Goal: Task Accomplishment & Management: Manage account settings

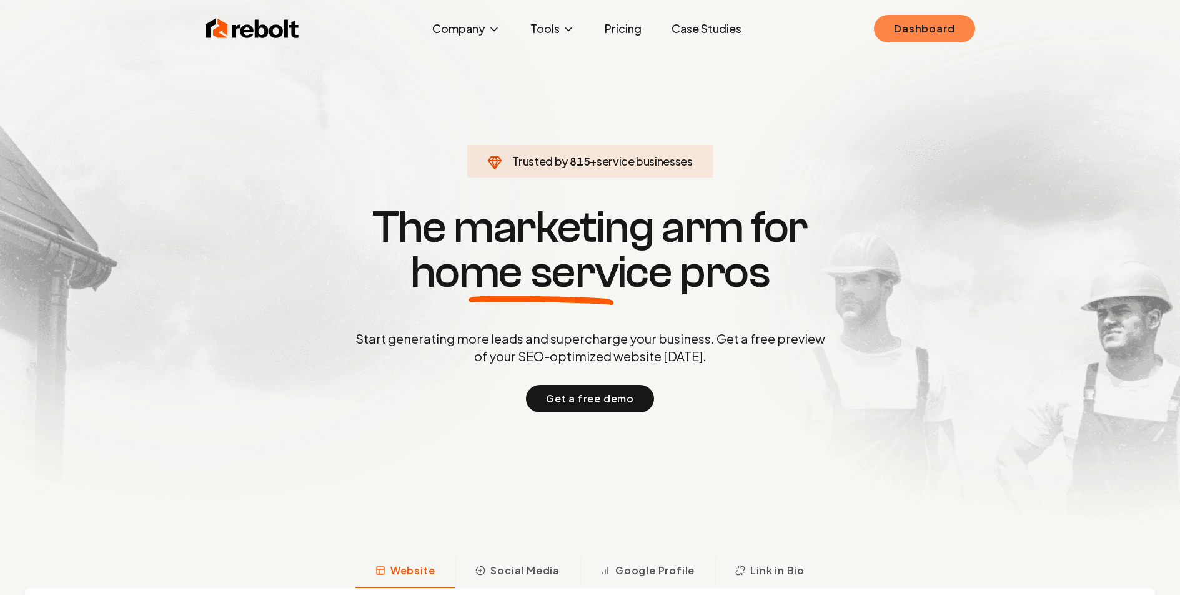
click at [926, 32] on link "Dashboard" at bounding box center [924, 28] width 101 height 27
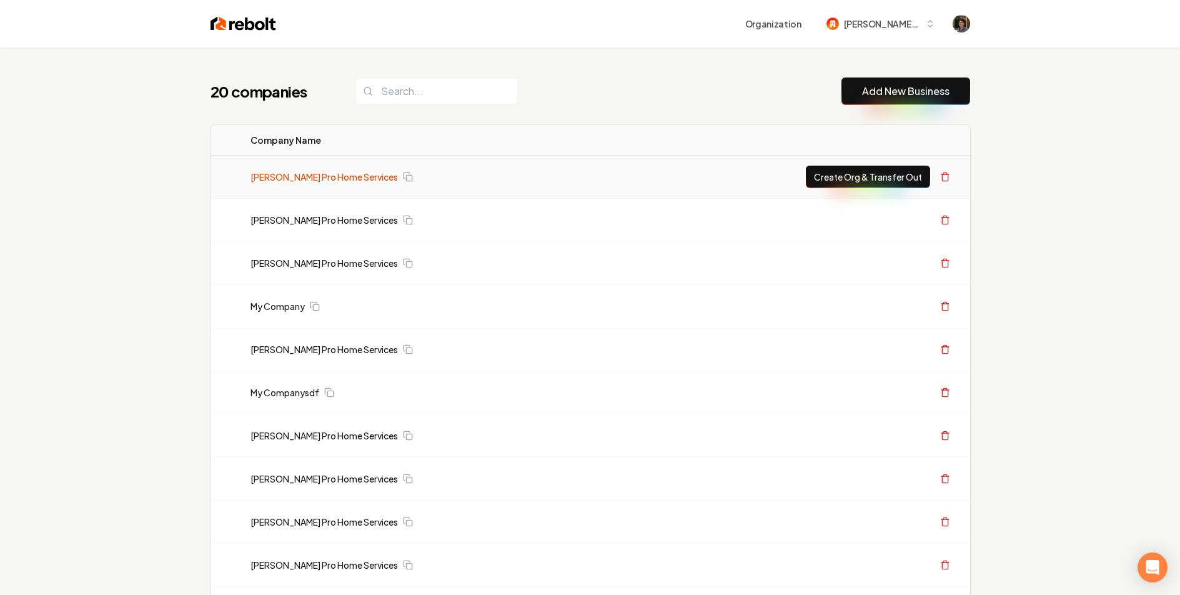
click at [344, 176] on link "[PERSON_NAME] Pro Home Services" at bounding box center [323, 177] width 147 height 12
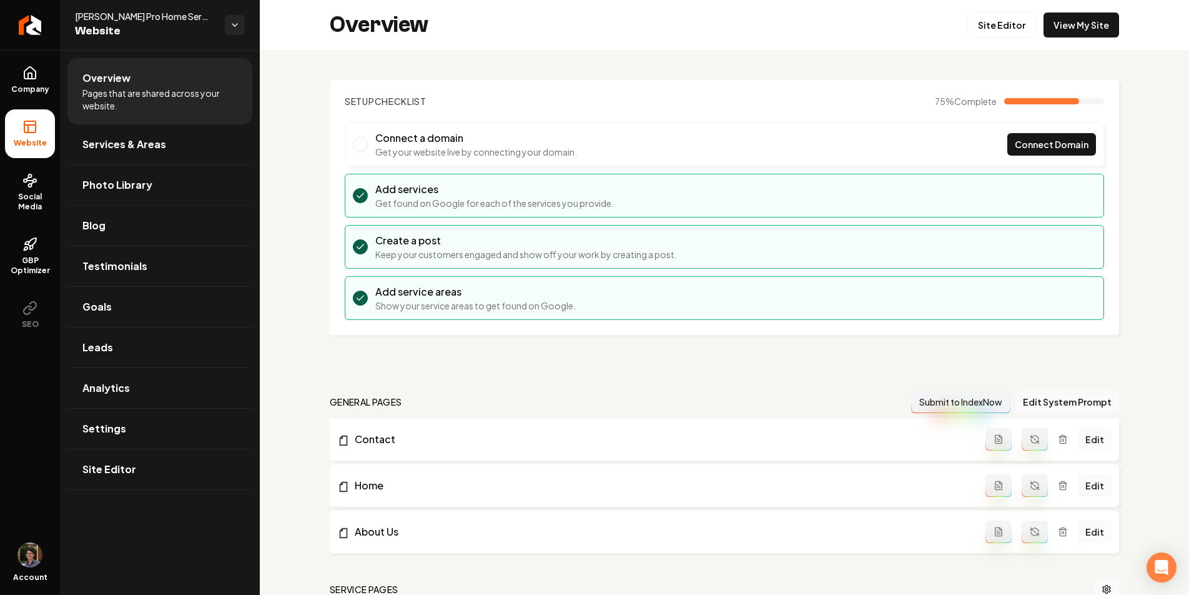
click at [29, 28] on icon "Return to dashboard" at bounding box center [30, 25] width 20 height 20
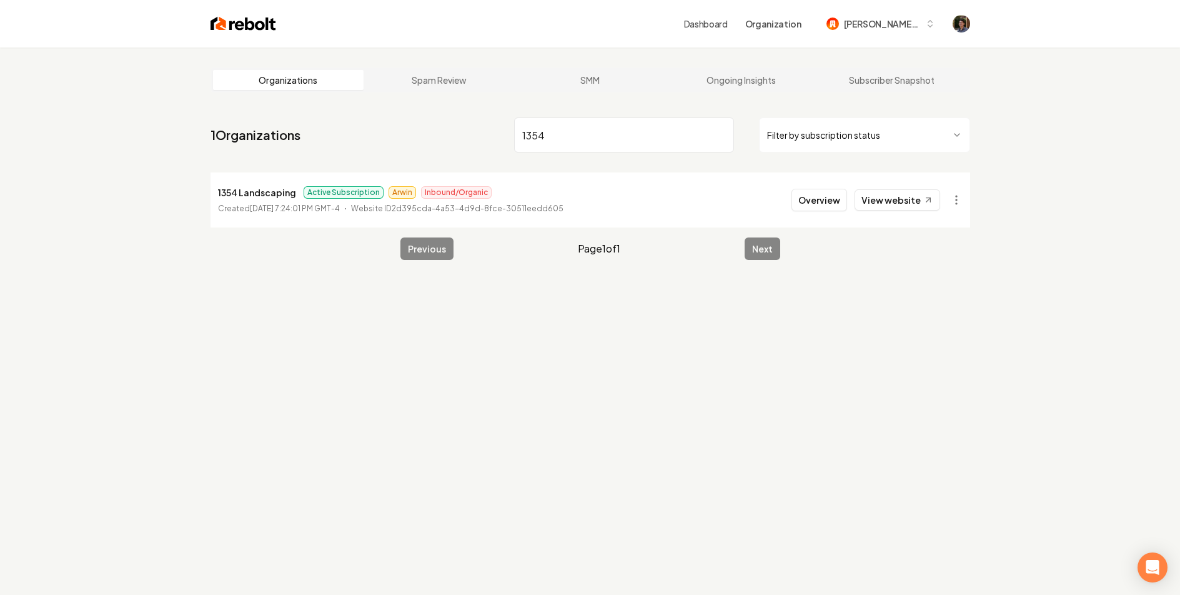
type input "1354"
